Goal: Information Seeking & Learning: Learn about a topic

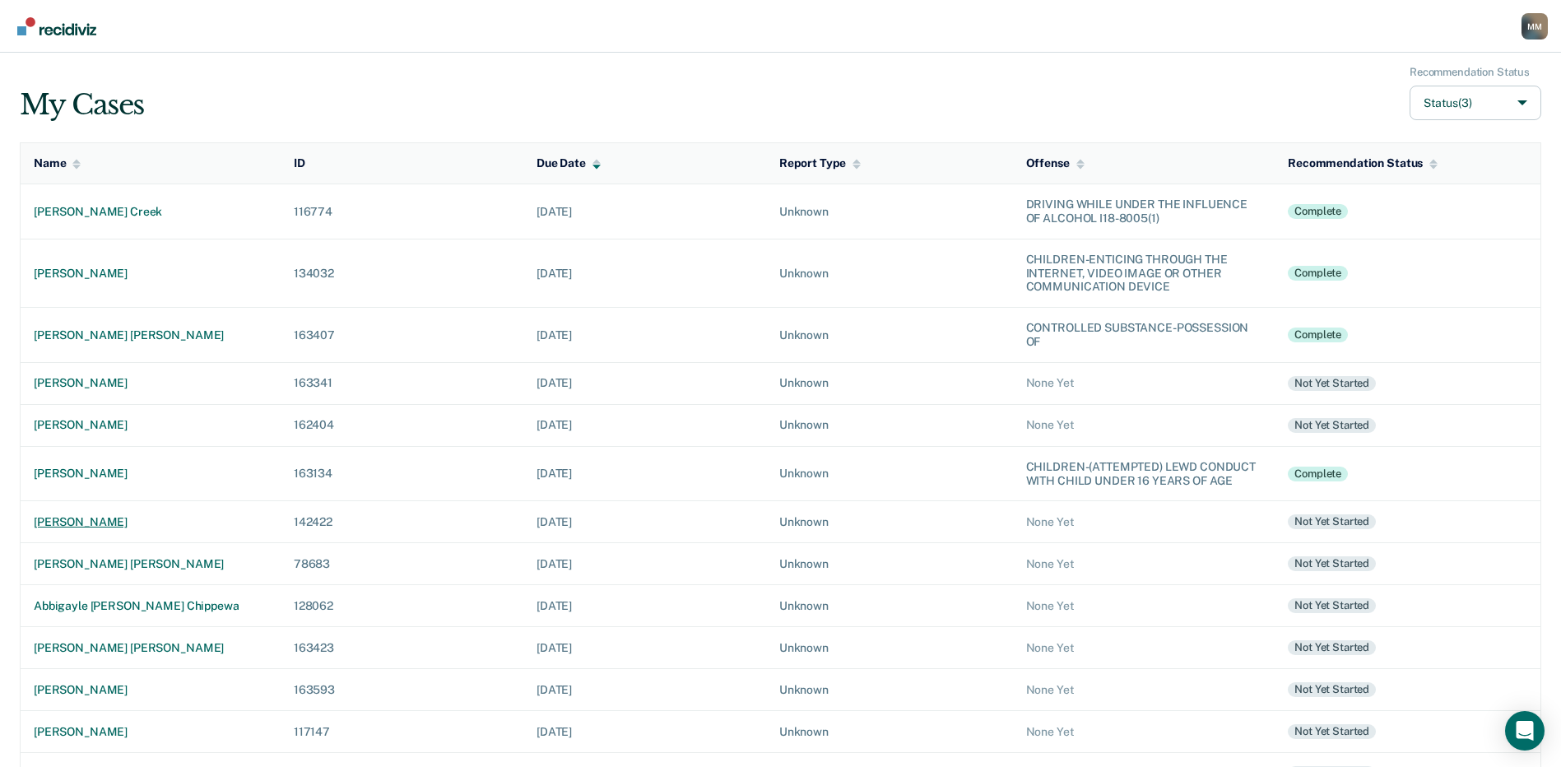
click at [118, 521] on div "[PERSON_NAME]" at bounding box center [151, 522] width 234 height 14
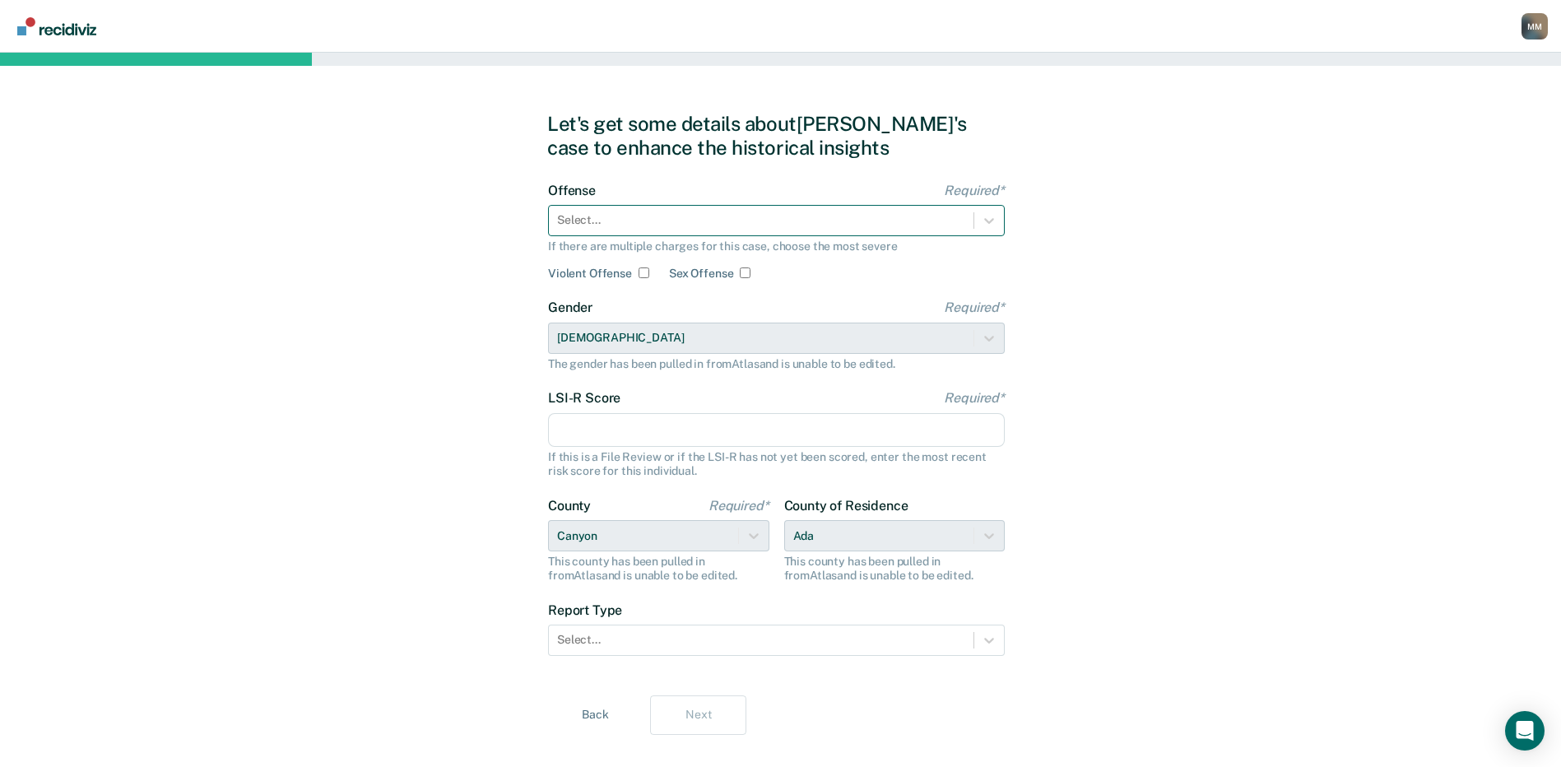
click at [564, 221] on div at bounding box center [761, 219] width 408 height 17
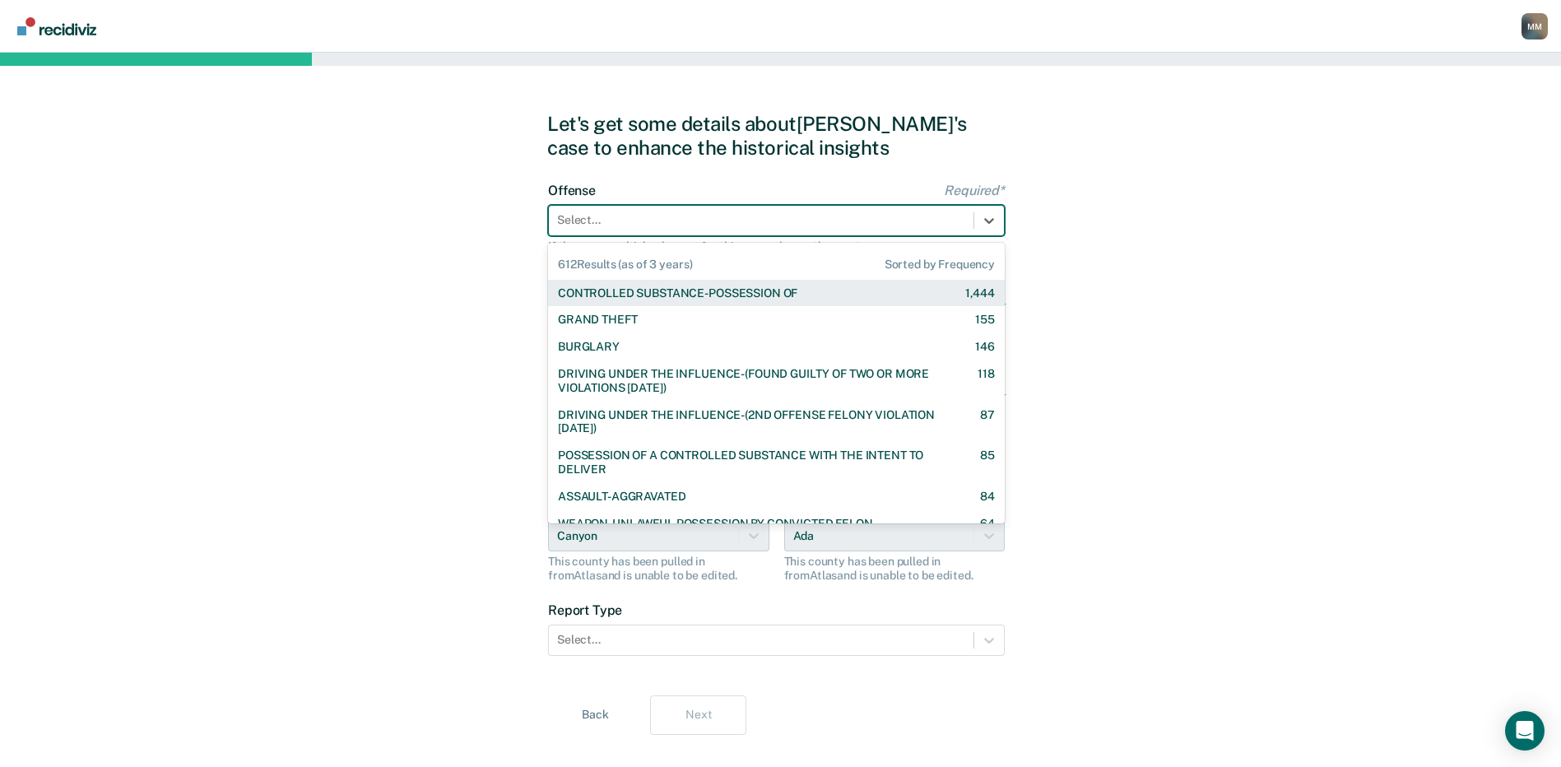
click at [602, 293] on div "CONTROLLED SUBSTANCE-POSSESSION OF" at bounding box center [677, 293] width 239 height 14
